Goal: Task Accomplishment & Management: Use online tool/utility

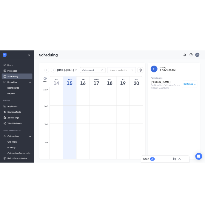
scroll to position [463, 0]
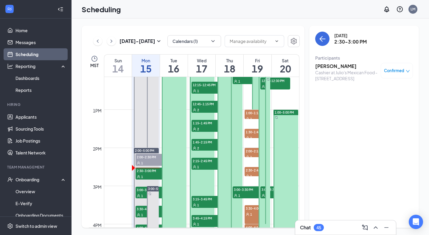
click at [329, 69] on div "Cashier at Julio's Mexican Food - [STREET_ADDRESS]" at bounding box center [346, 75] width 63 height 12
click at [333, 66] on h3 "[PERSON_NAME]" at bounding box center [346, 66] width 63 height 7
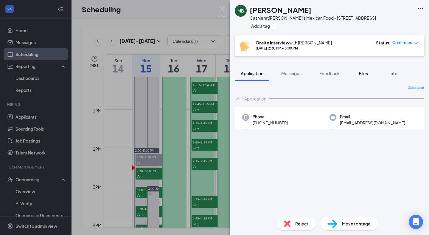
click at [365, 75] on span "Files" at bounding box center [363, 73] width 9 height 5
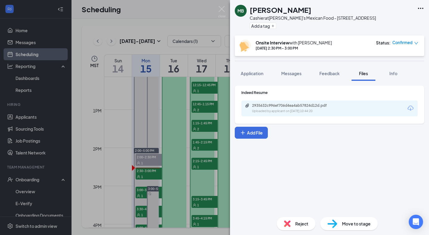
click at [323, 107] on div "2935632c996ef706d4ea4ab57824d12d.pdf" at bounding box center [293, 105] width 83 height 5
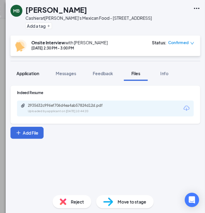
click at [30, 73] on span "Application" at bounding box center [27, 73] width 23 height 5
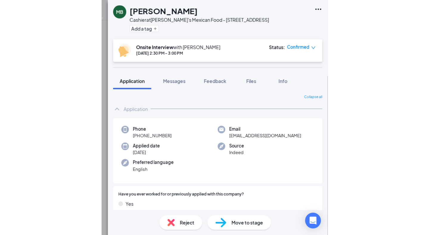
scroll to position [4, 0]
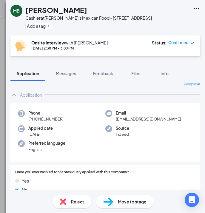
click at [23, 113] on img at bounding box center [21, 113] width 7 height 7
drag, startPoint x: 34, startPoint y: 119, endPoint x: 63, endPoint y: 119, distance: 28.9
click at [63, 119] on div "Phone [PHONE_NUMBER]" at bounding box center [61, 116] width 87 height 12
copy span "915) 843-3221"
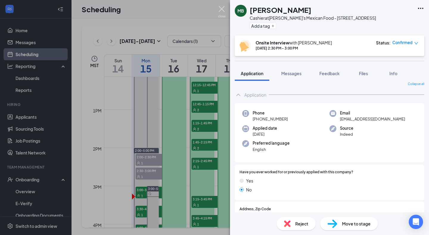
click at [222, 10] on img at bounding box center [221, 12] width 7 height 12
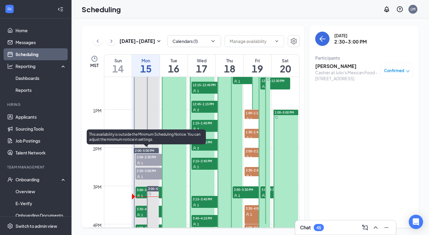
click at [140, 191] on span "3:00-3:30 PM" at bounding box center [151, 189] width 30 height 6
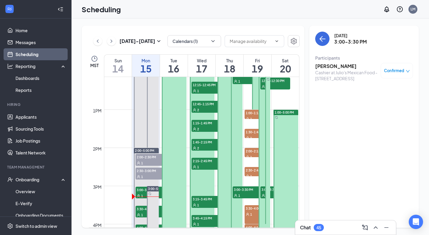
click at [330, 67] on h3 "[PERSON_NAME]" at bounding box center [346, 66] width 63 height 7
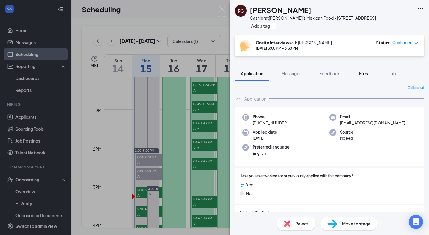
click at [365, 76] on div "Files" at bounding box center [363, 73] width 12 height 6
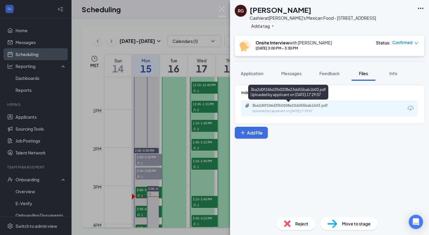
click at [325, 105] on div "3ba2d0f246d3fb0208e23dd55bab1b03.pdf" at bounding box center [293, 105] width 83 height 5
